Goal: Find specific page/section: Find specific page/section

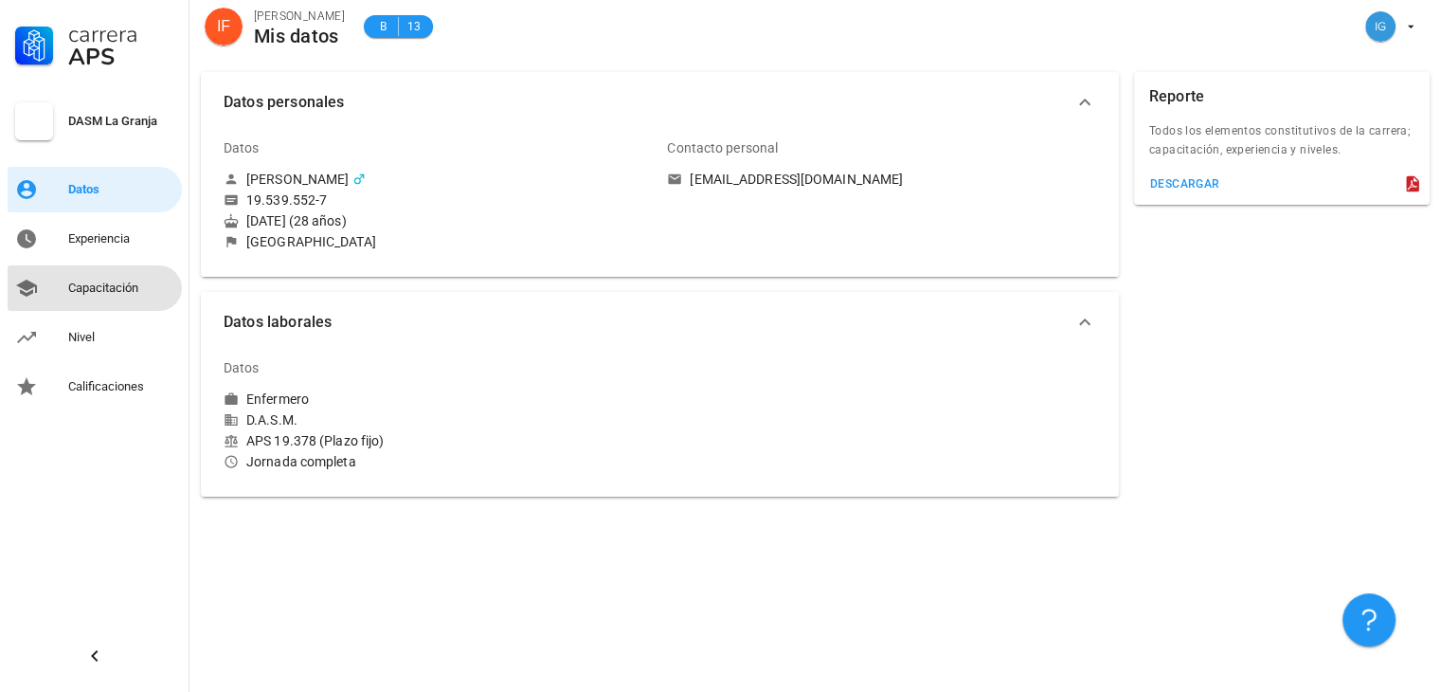
click at [111, 297] on div "Capacitación" at bounding box center [121, 288] width 106 height 30
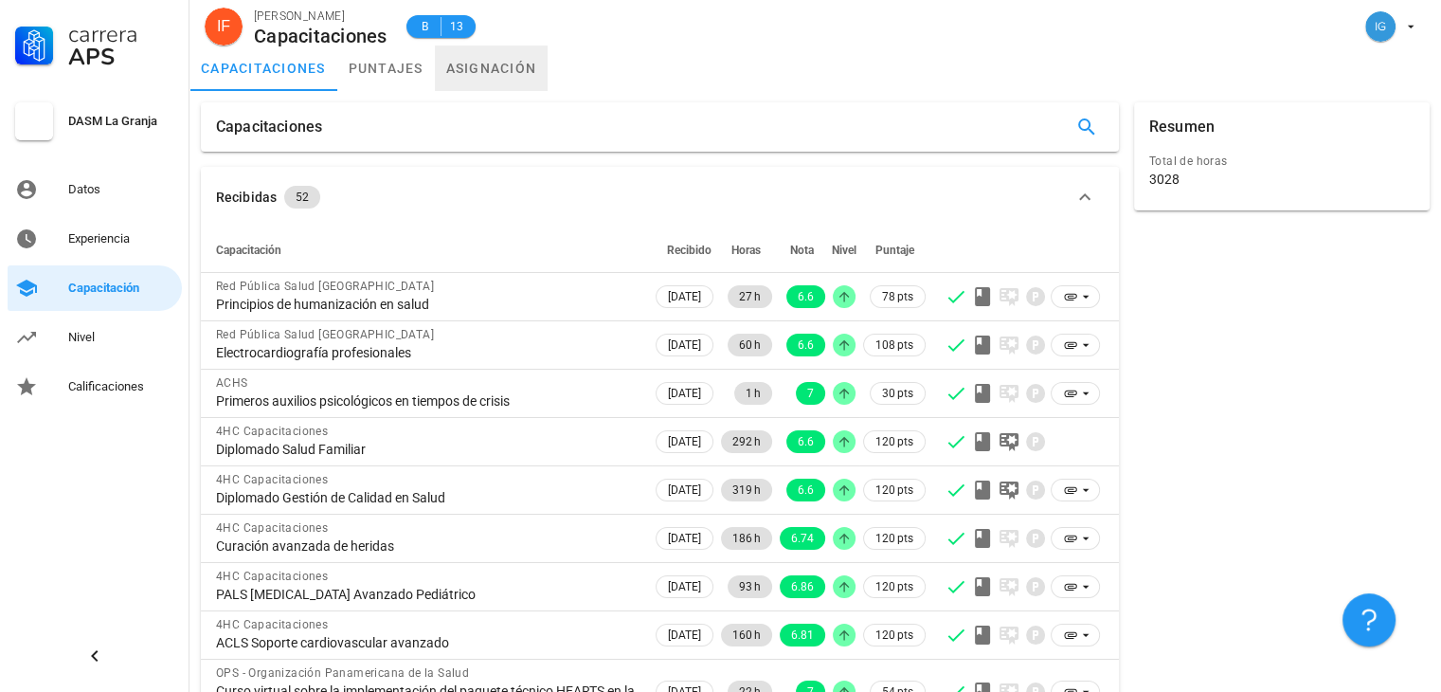
click at [493, 69] on link "asignación" at bounding box center [492, 67] width 114 height 45
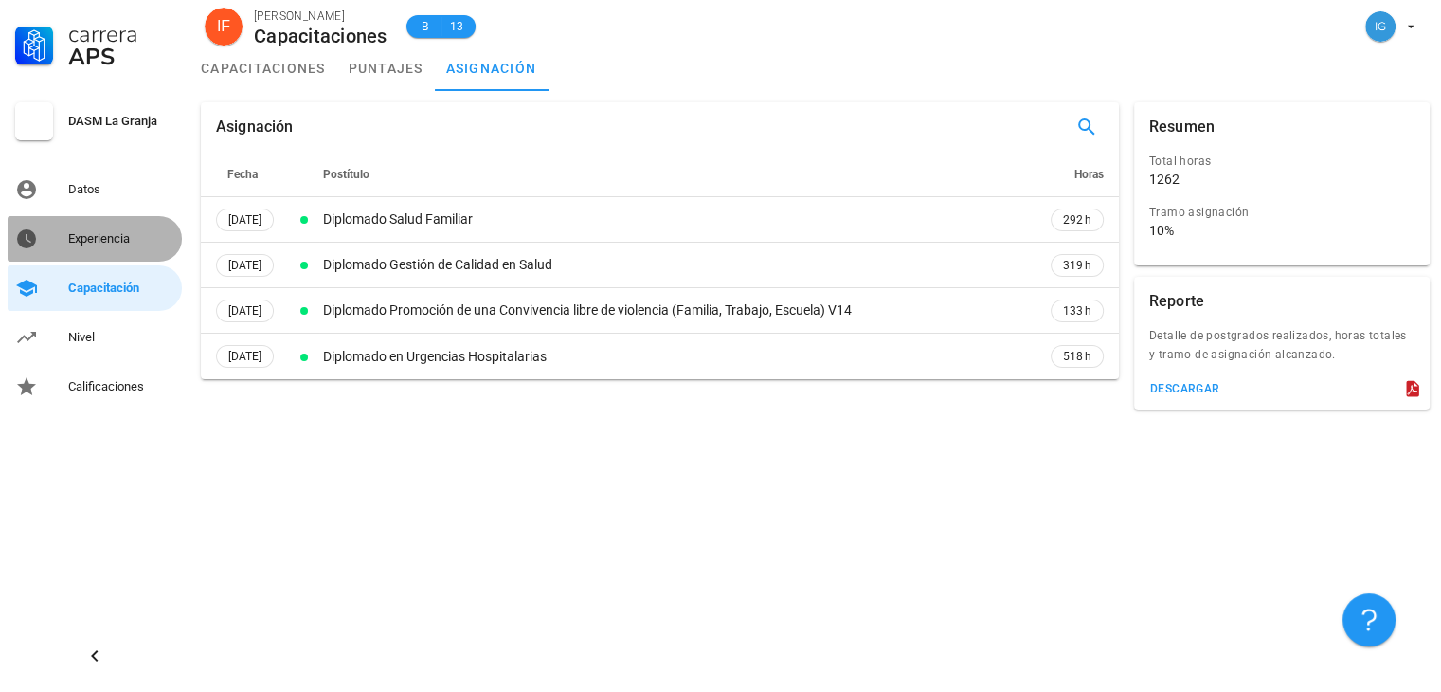
click at [102, 253] on div "Experiencia" at bounding box center [121, 239] width 106 height 30
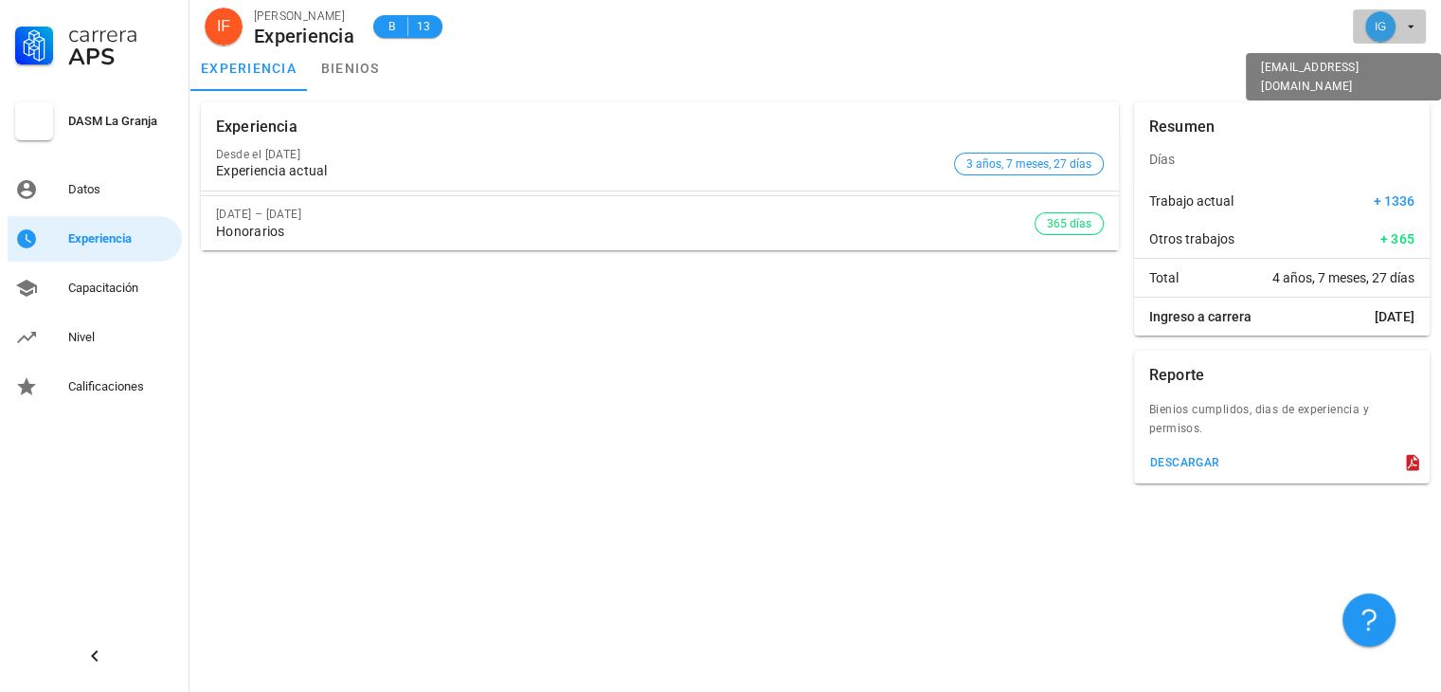
click at [1414, 21] on icon "button" at bounding box center [1411, 26] width 15 height 15
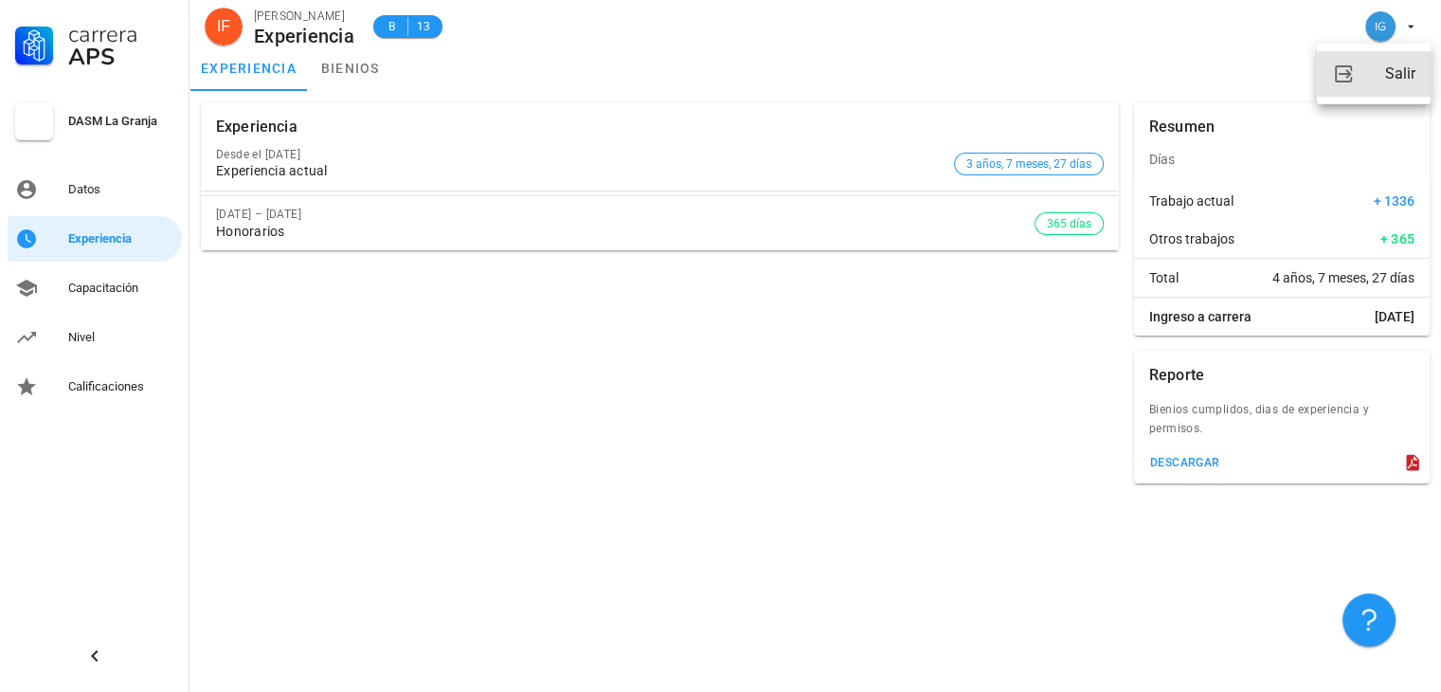
click at [1377, 82] on link "Salir" at bounding box center [1374, 73] width 114 height 45
